Goal: Task Accomplishment & Management: Use online tool/utility

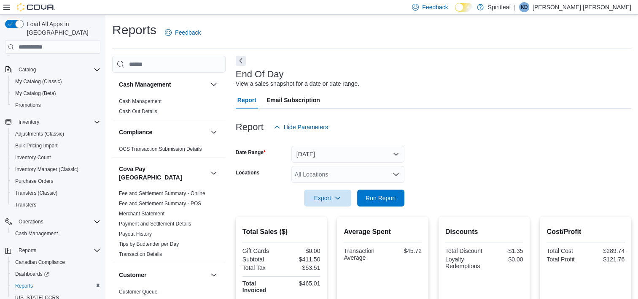
scroll to position [548, 0]
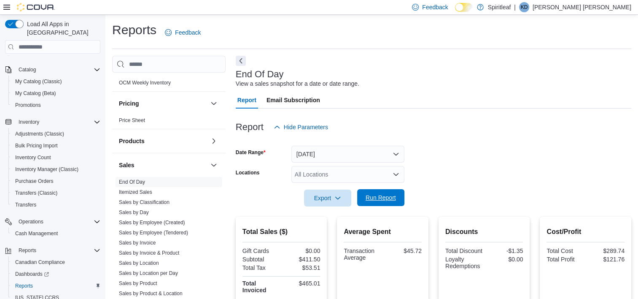
click at [375, 198] on span "Run Report" at bounding box center [381, 197] width 30 height 8
click at [380, 196] on span "Run Report" at bounding box center [381, 197] width 30 height 8
click at [370, 197] on span "Run Report" at bounding box center [381, 197] width 30 height 8
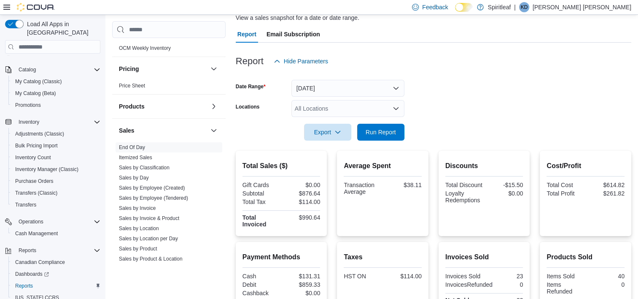
scroll to position [0, 0]
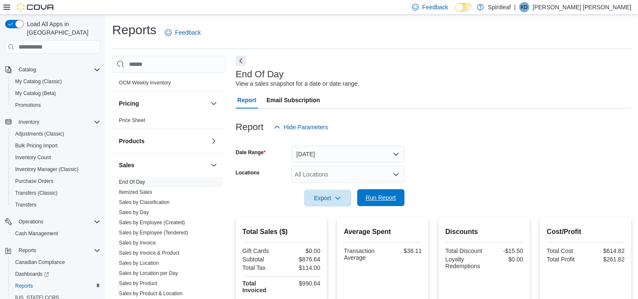
click at [387, 197] on span "Run Report" at bounding box center [381, 197] width 30 height 8
click at [375, 197] on span "Run Report" at bounding box center [381, 197] width 30 height 8
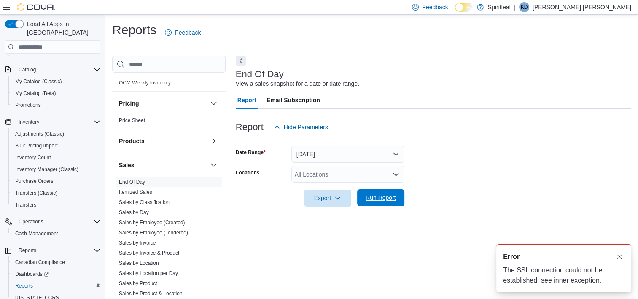
click at [381, 198] on span "Run Report" at bounding box center [381, 197] width 30 height 8
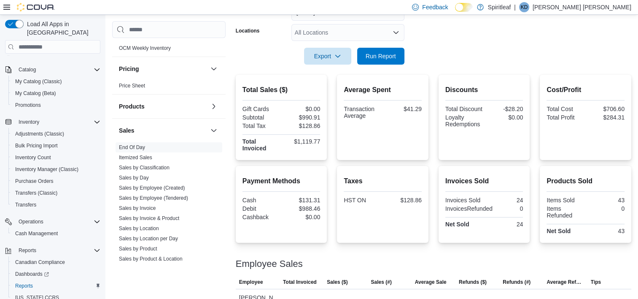
scroll to position [156, 0]
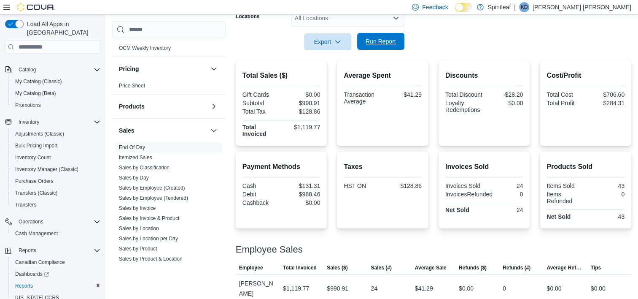
click at [376, 42] on span "Run Report" at bounding box center [381, 41] width 30 height 8
click at [380, 40] on span "Run Report" at bounding box center [381, 41] width 30 height 8
